Goal: Browse casually: Explore the website without a specific task or goal

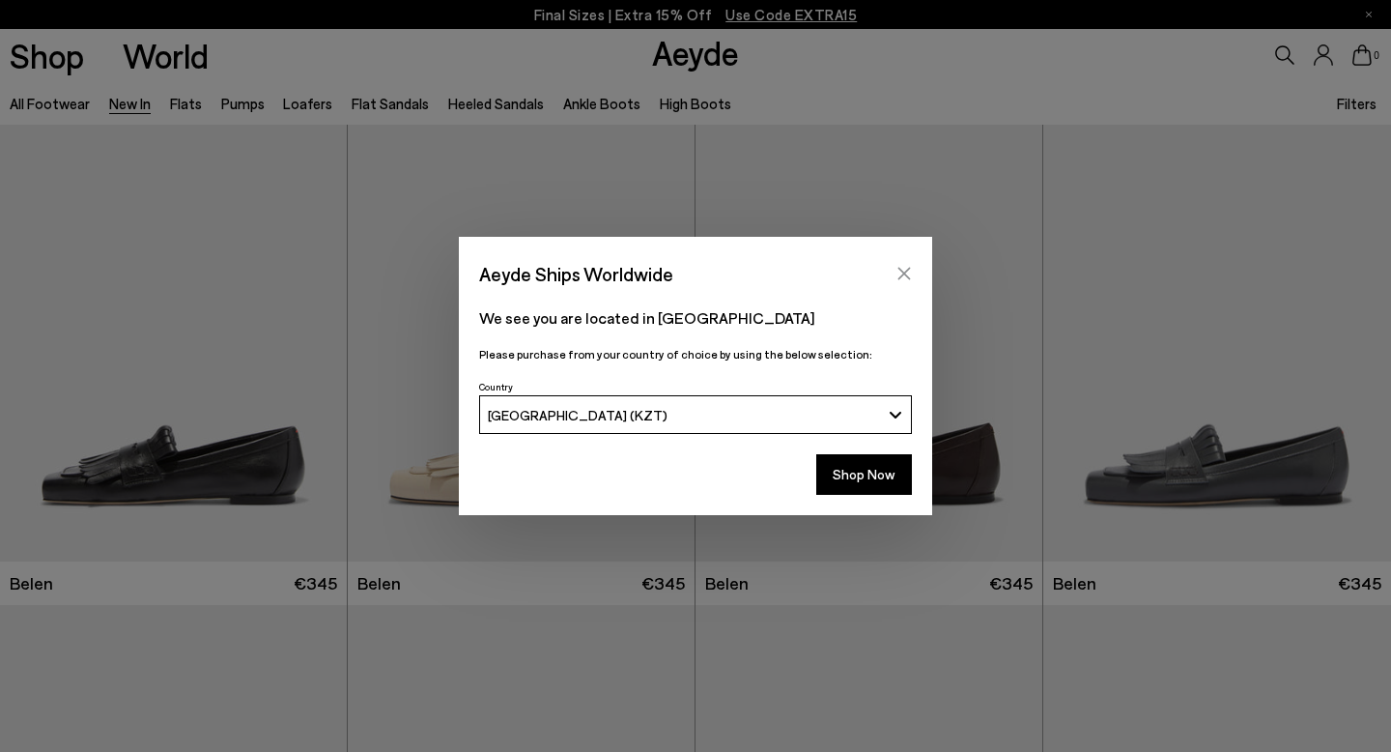
click at [900, 262] on button "Close" at bounding box center [904, 273] width 29 height 29
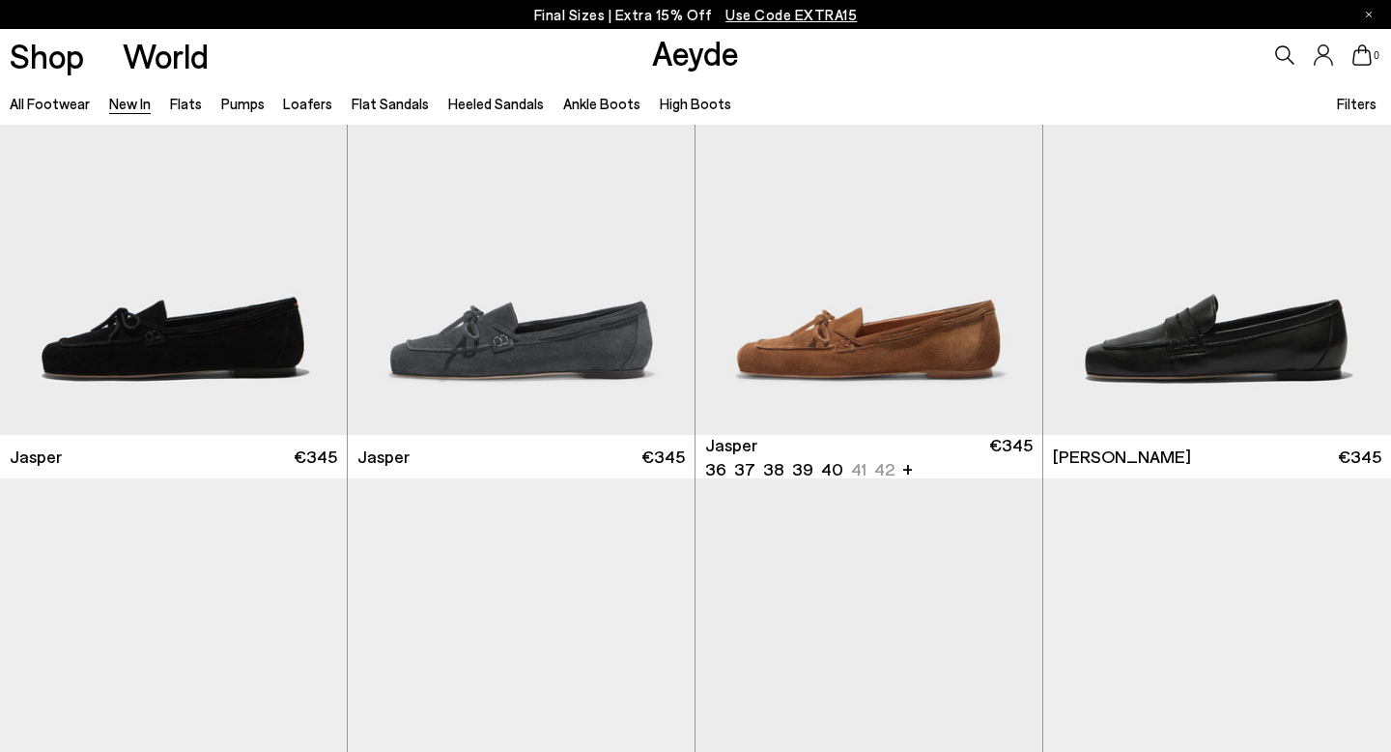
scroll to position [607, 0]
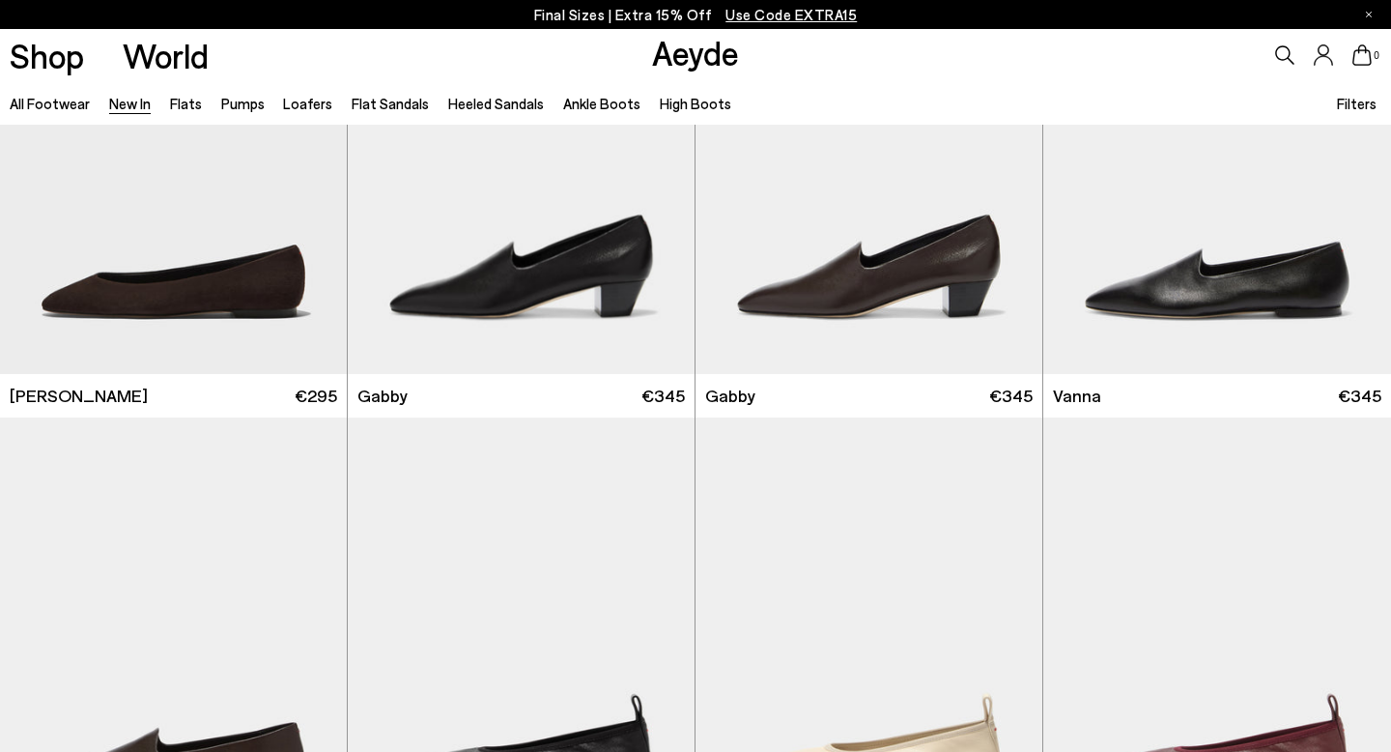
scroll to position [2591, 0]
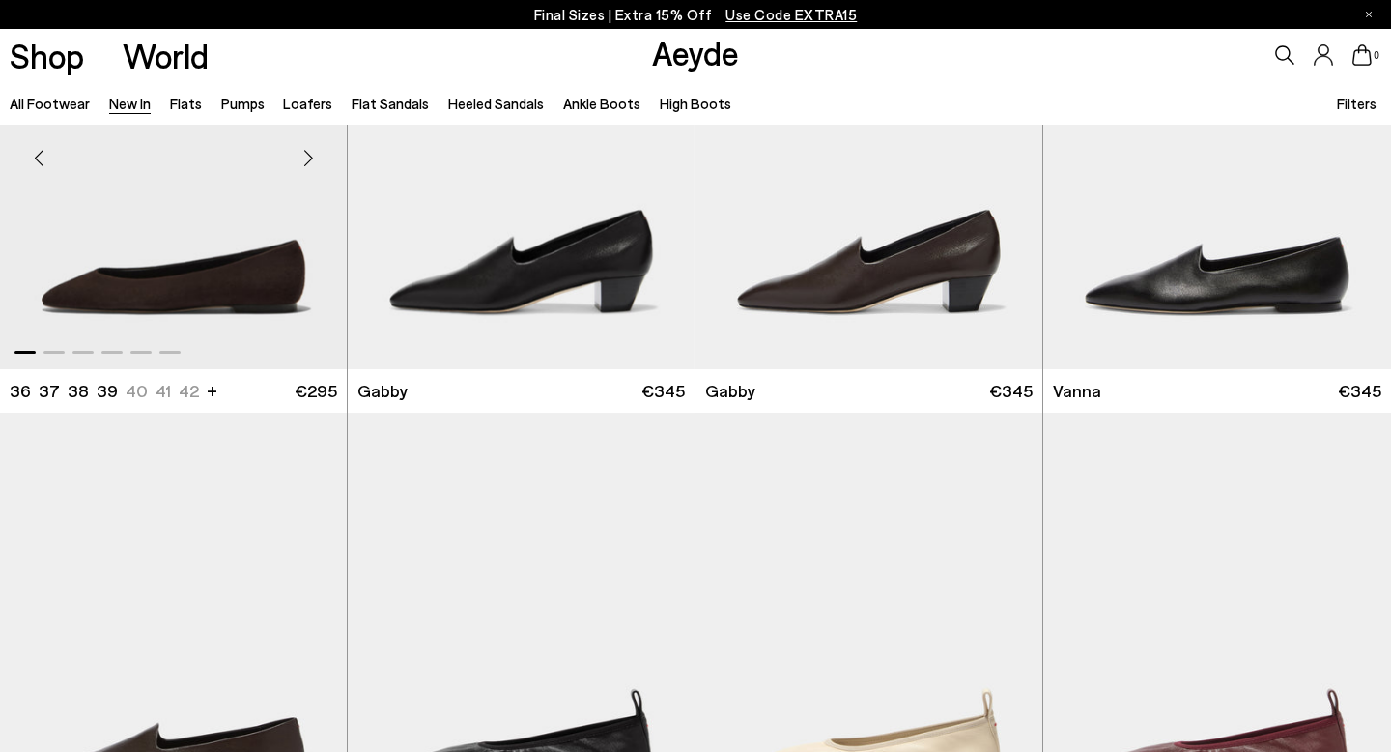
click at [313, 148] on div "Next slide" at bounding box center [308, 158] width 58 height 58
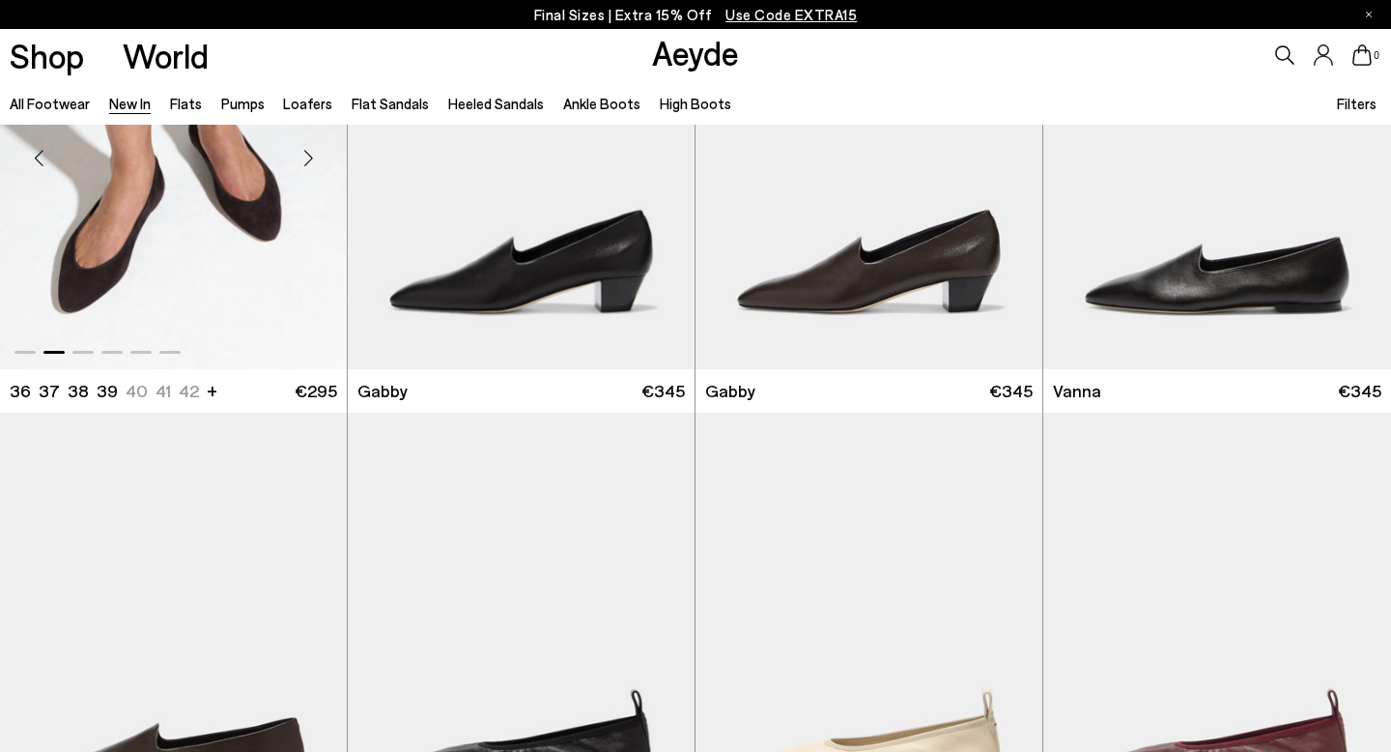
click at [313, 150] on div "Next slide" at bounding box center [308, 158] width 58 height 58
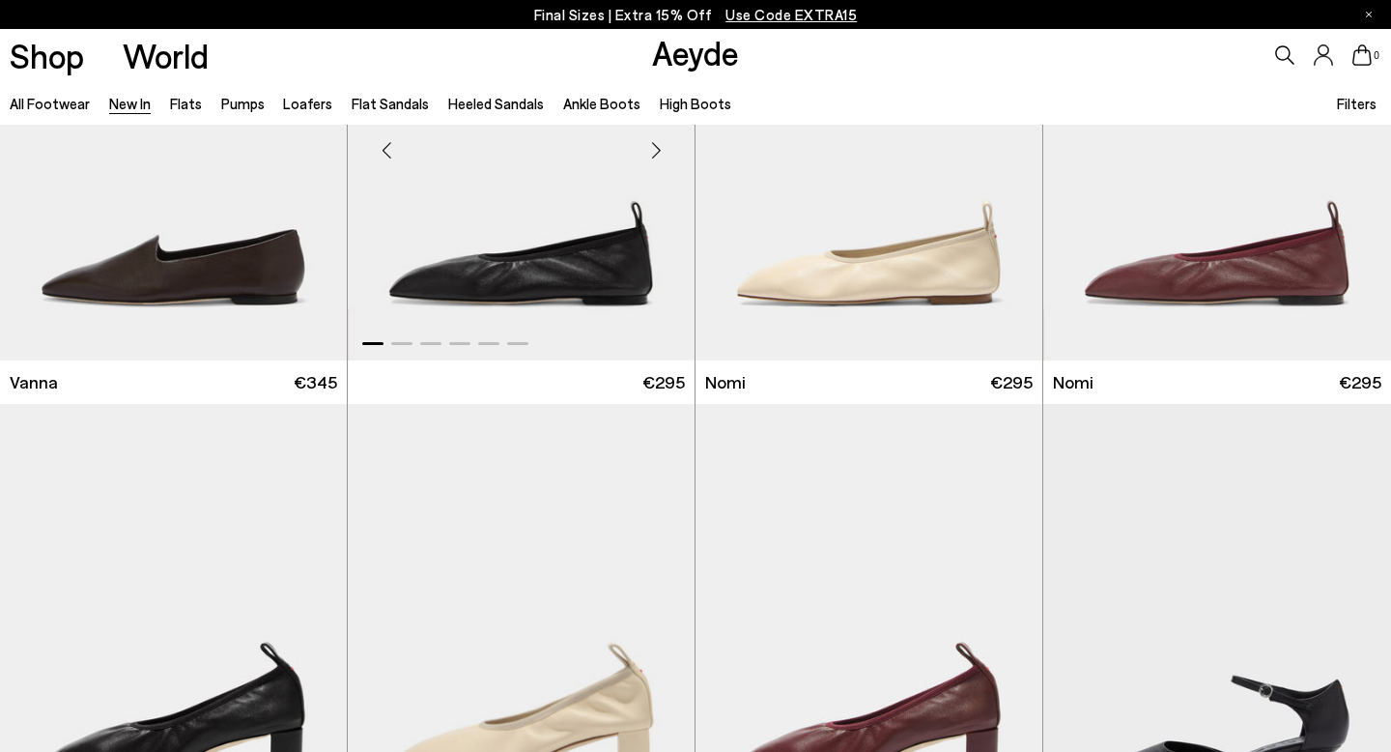
scroll to position [3073, 0]
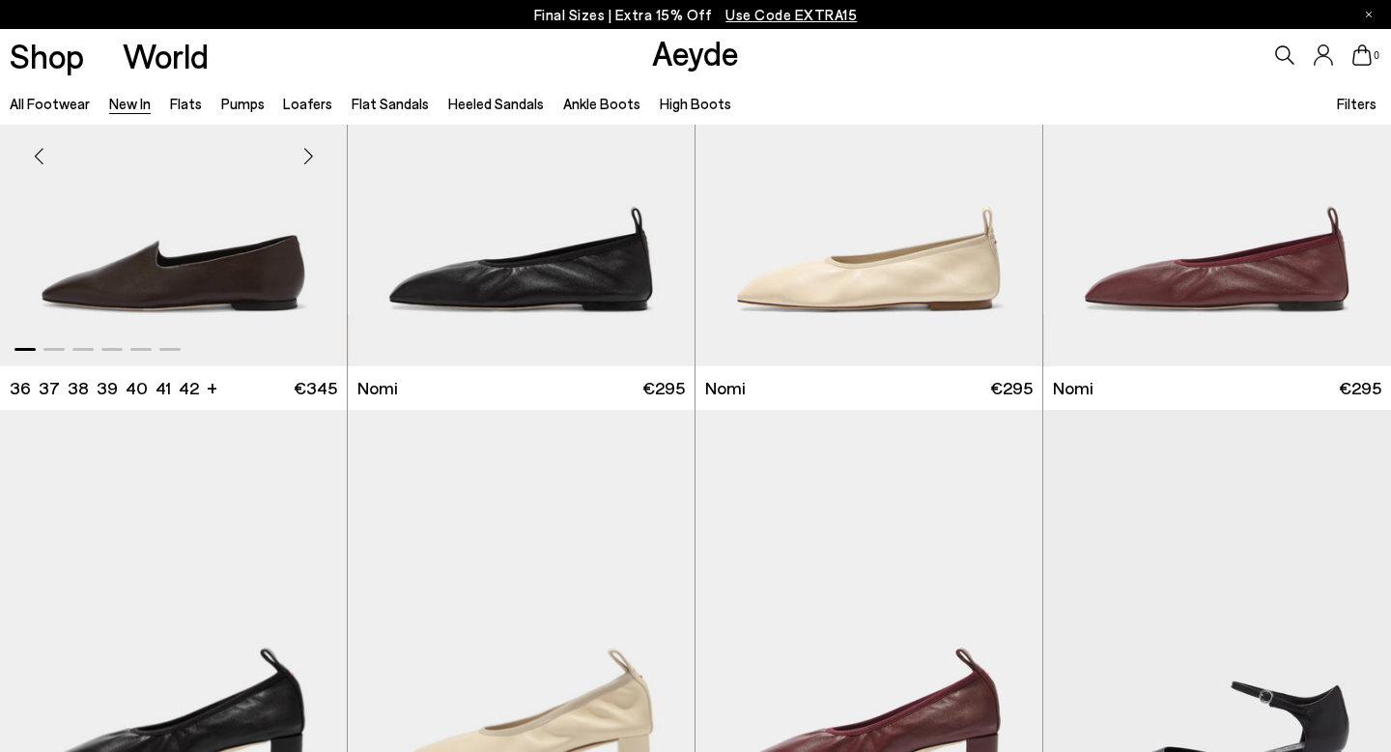
click at [315, 153] on div "Next slide" at bounding box center [308, 156] width 58 height 58
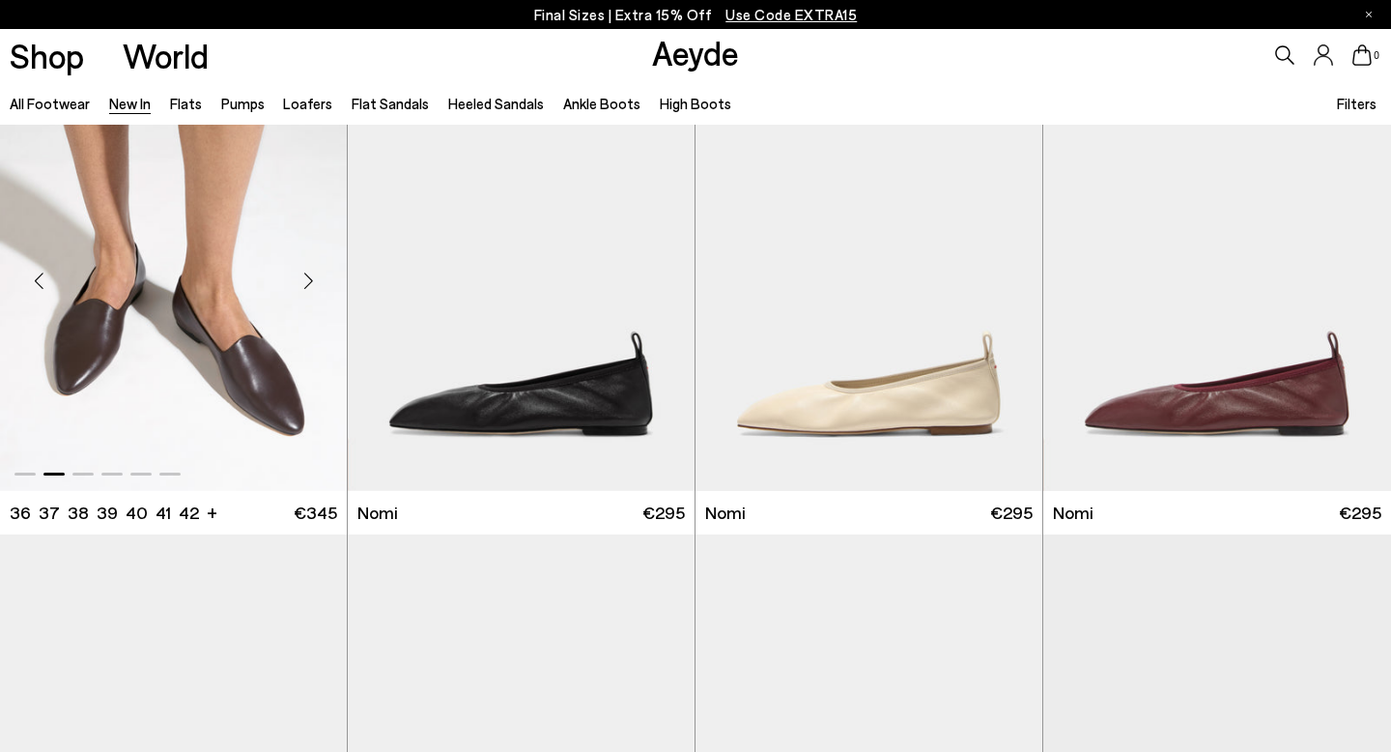
scroll to position [2947, 0]
click at [316, 278] on div "Next slide" at bounding box center [308, 281] width 58 height 58
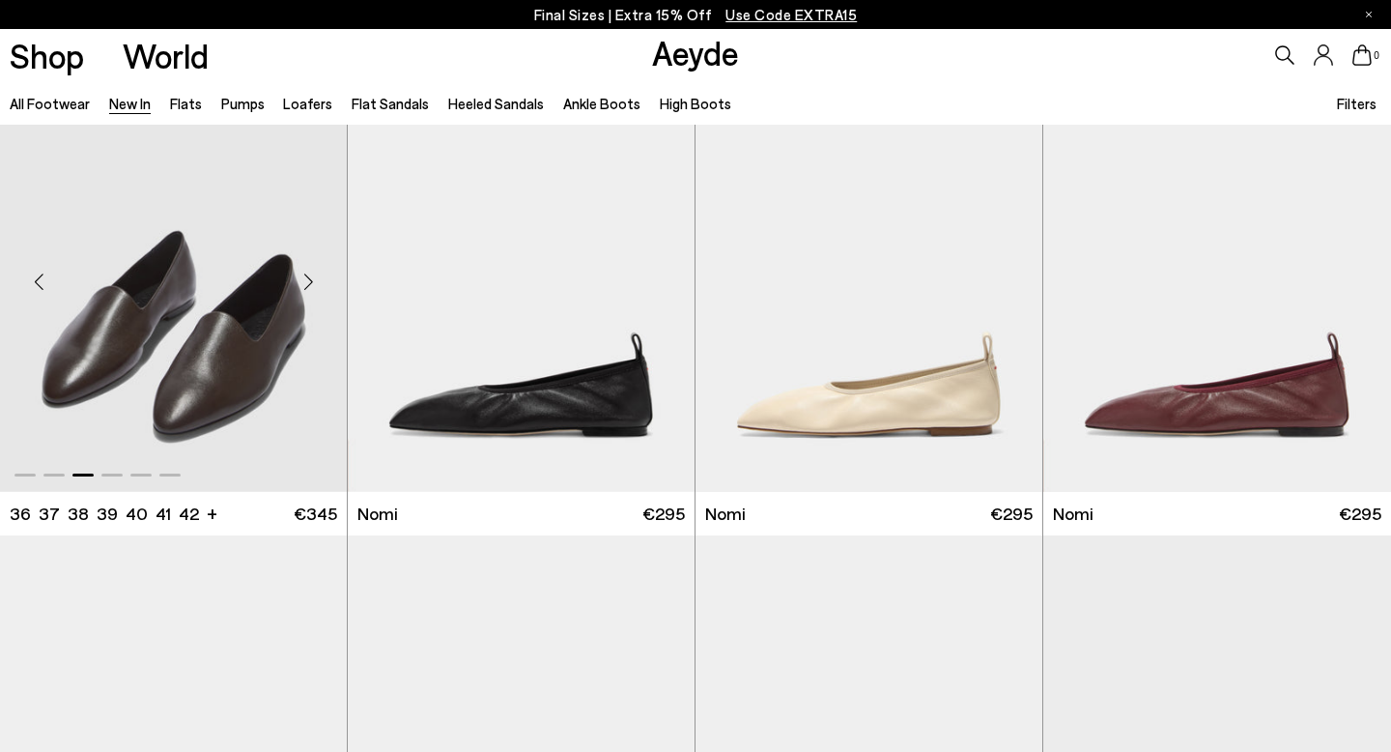
click at [316, 278] on div "Next slide" at bounding box center [308, 281] width 58 height 58
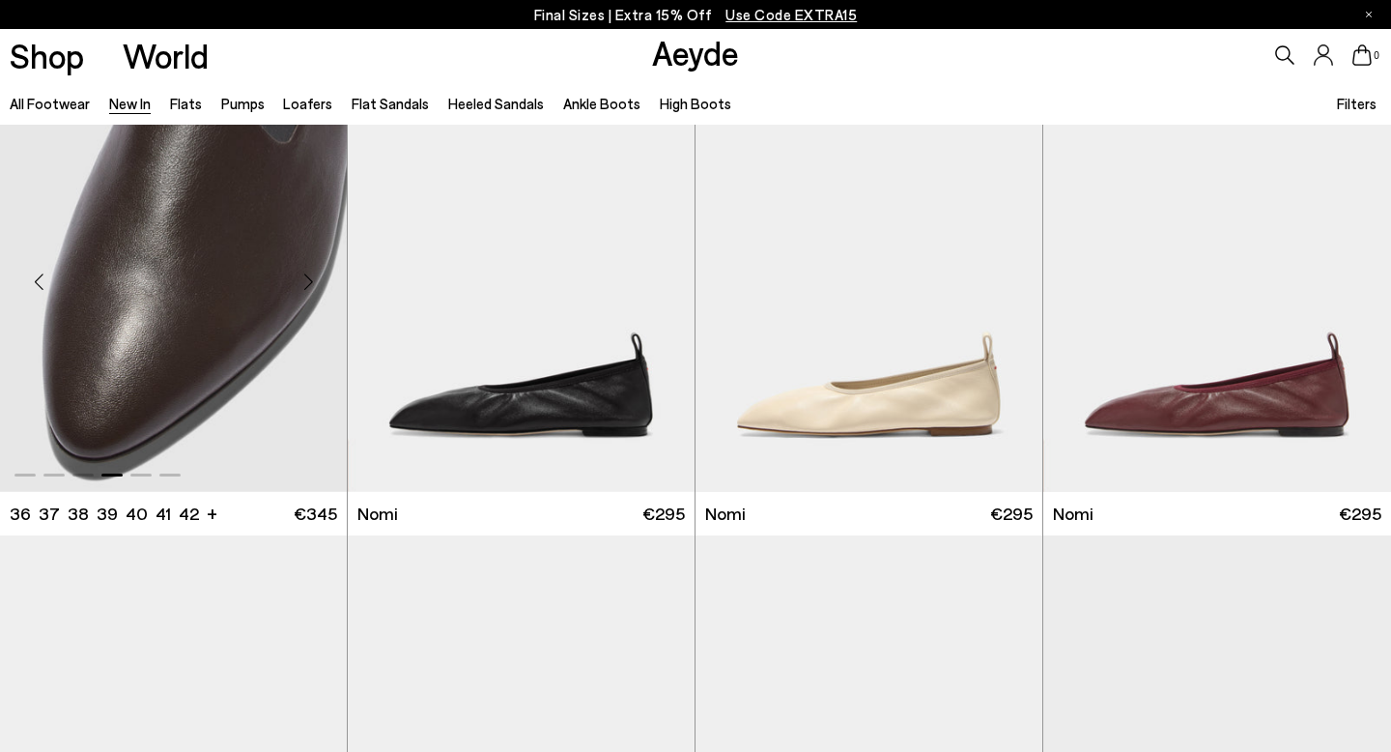
click at [316, 278] on div "Next slide" at bounding box center [308, 281] width 58 height 58
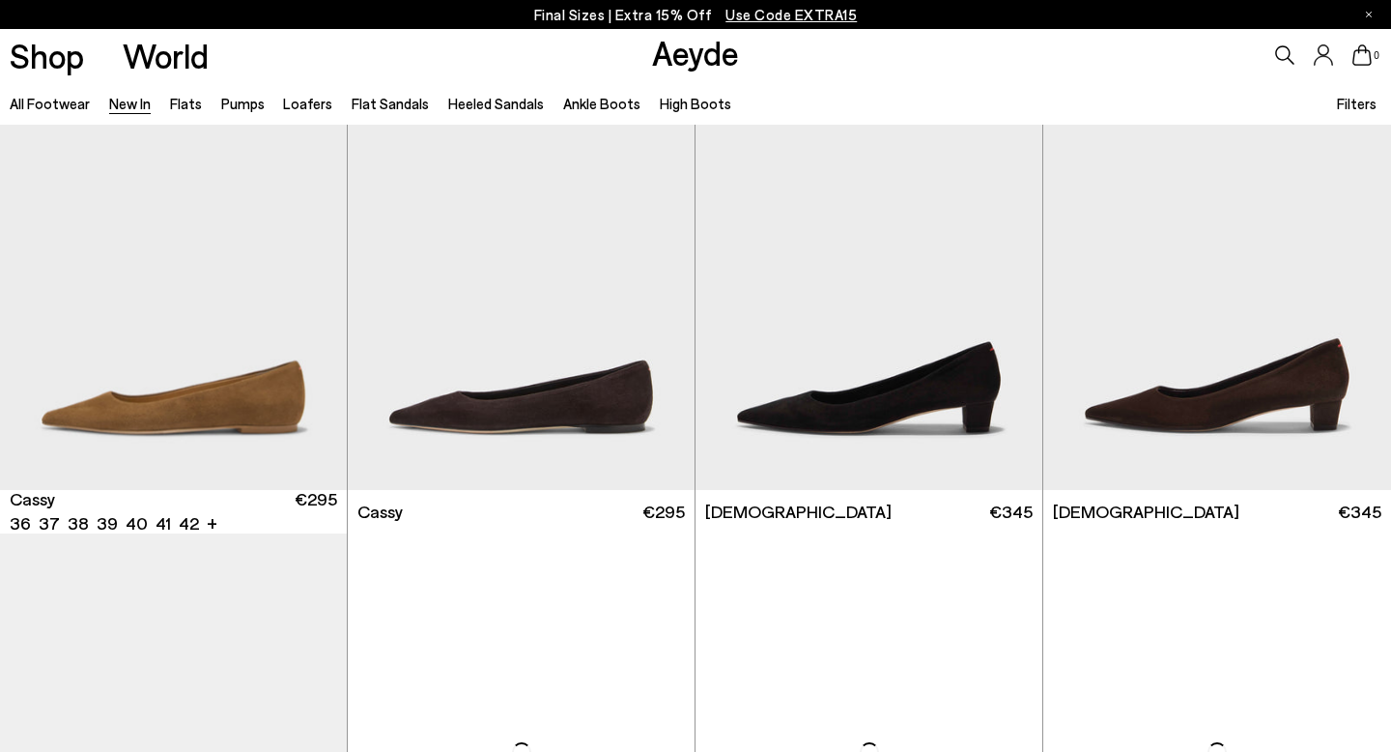
scroll to position [7747, 0]
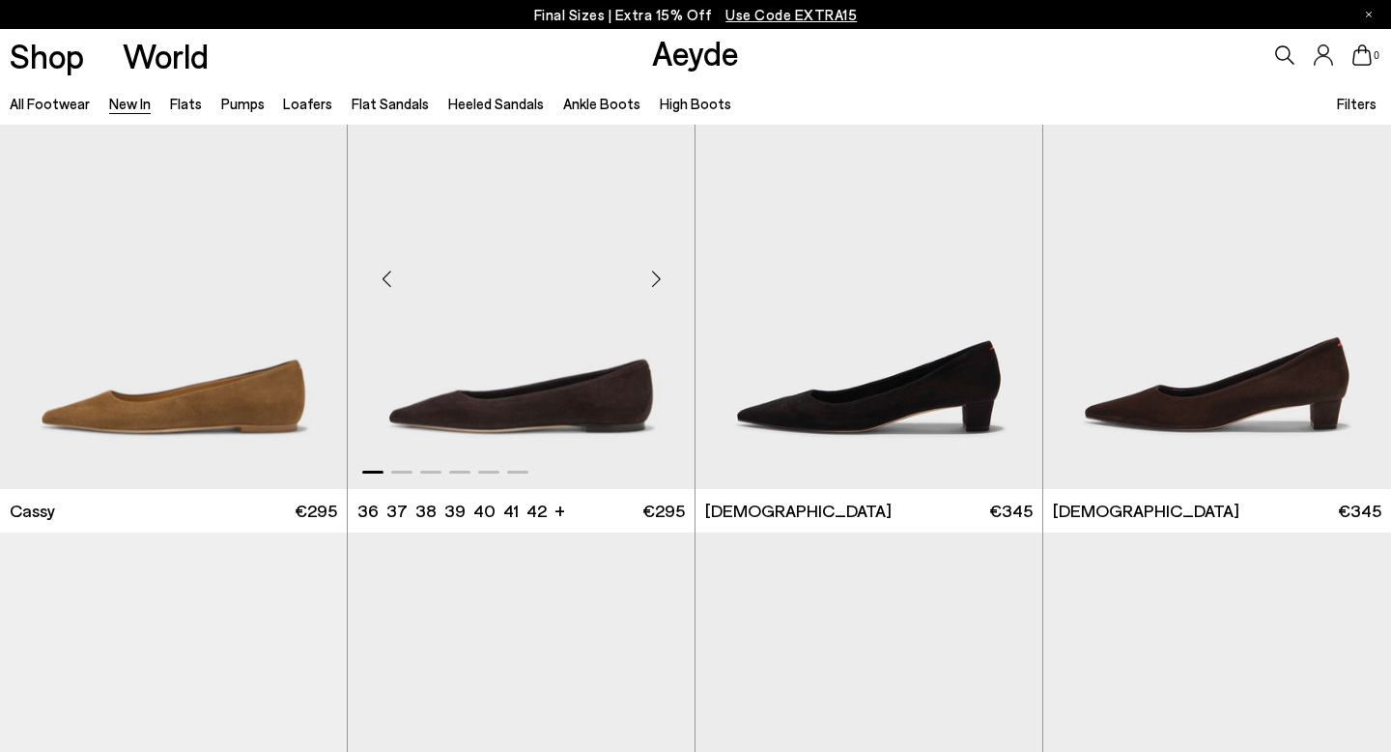
click at [656, 273] on div "Next slide" at bounding box center [656, 278] width 58 height 58
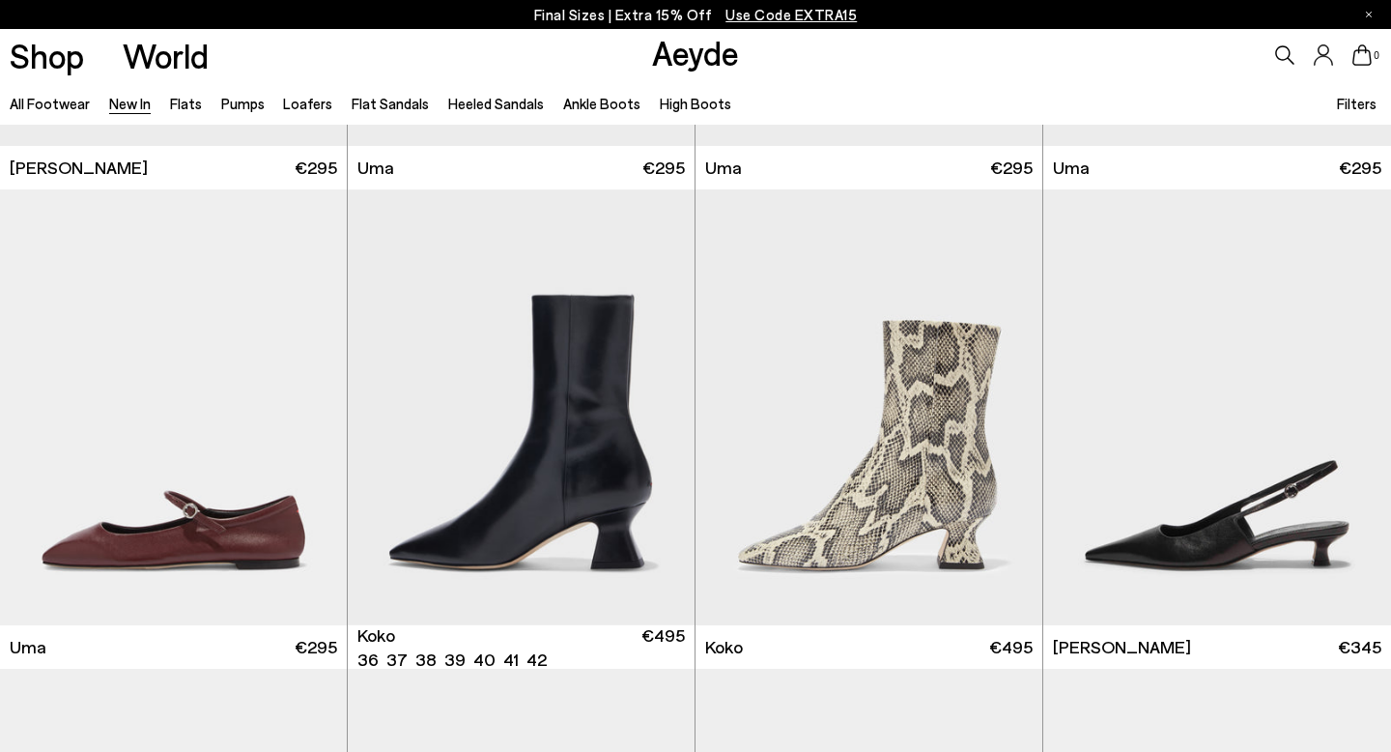
scroll to position [9052, 0]
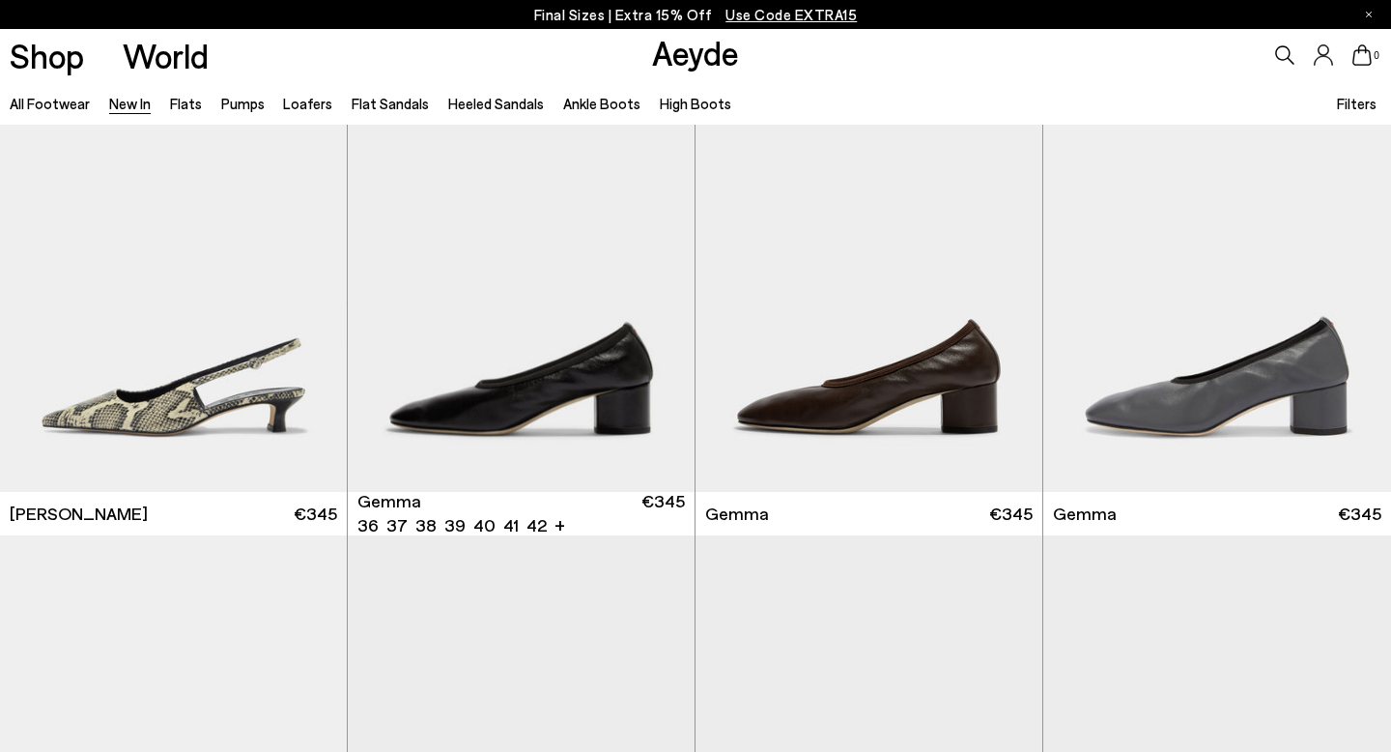
scroll to position [9669, 0]
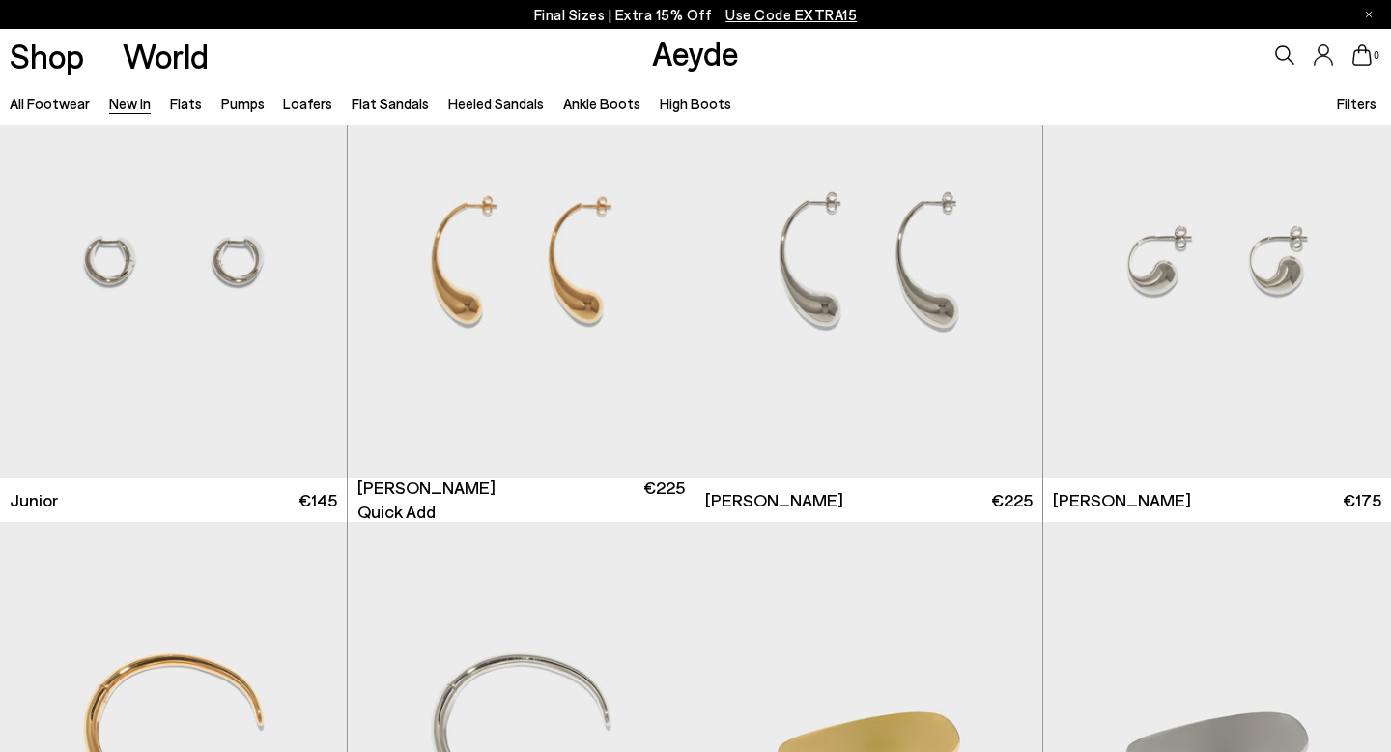
scroll to position [12559, 0]
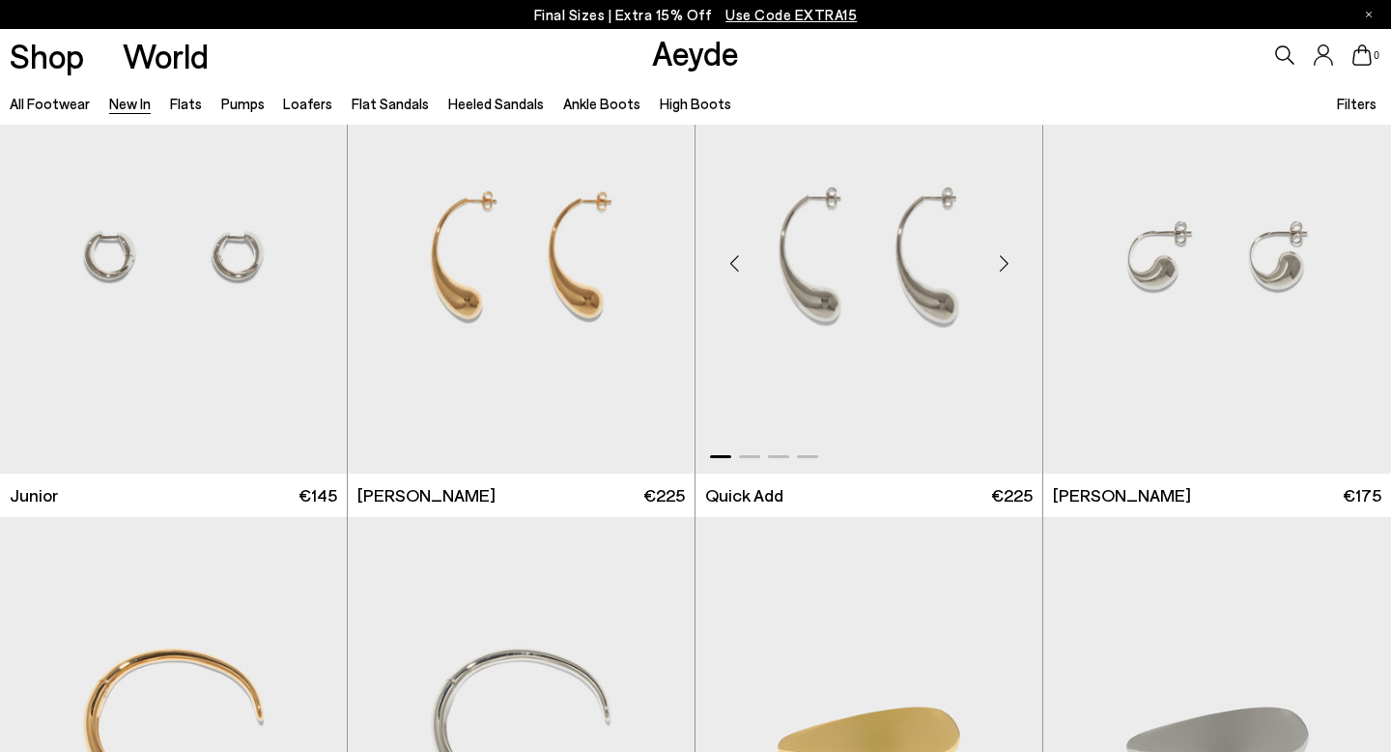
click at [1003, 264] on div "Next slide" at bounding box center [1004, 263] width 58 height 58
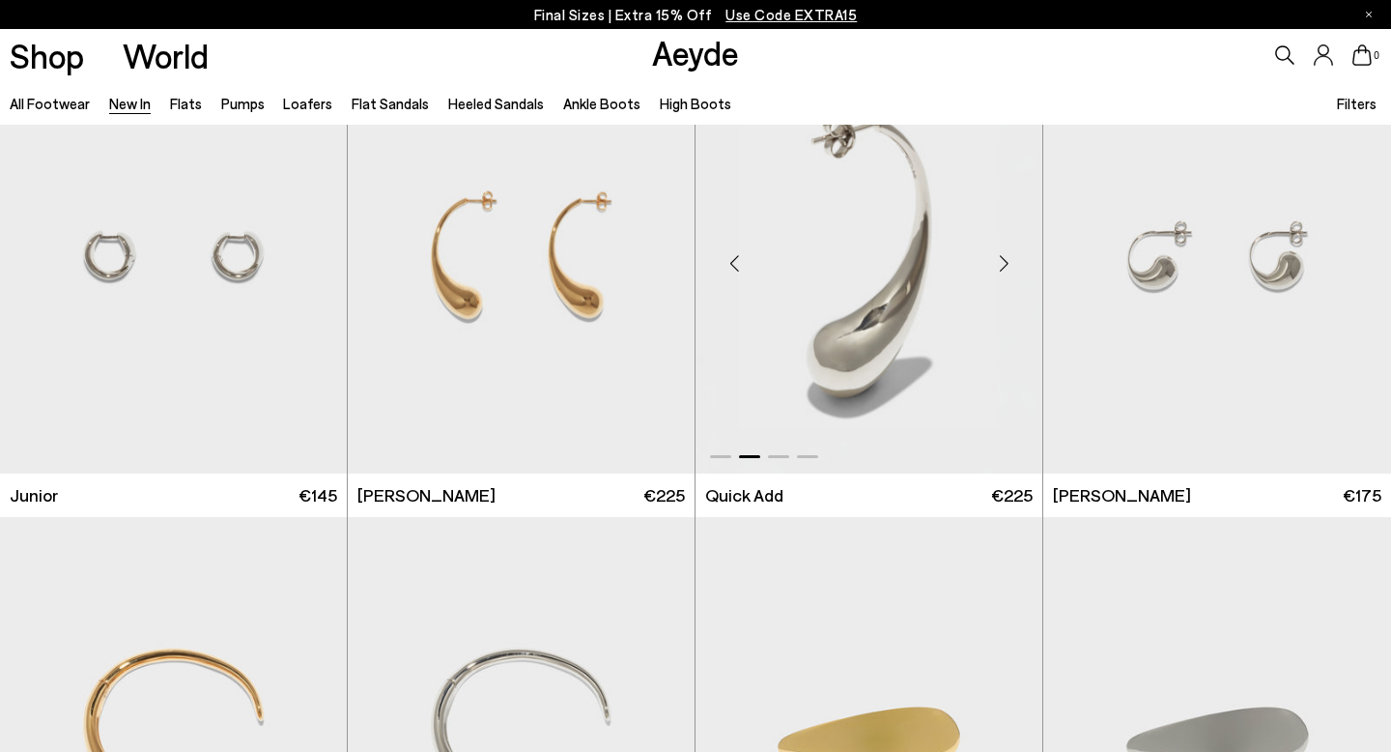
click at [1003, 262] on div "Next slide" at bounding box center [1004, 263] width 58 height 58
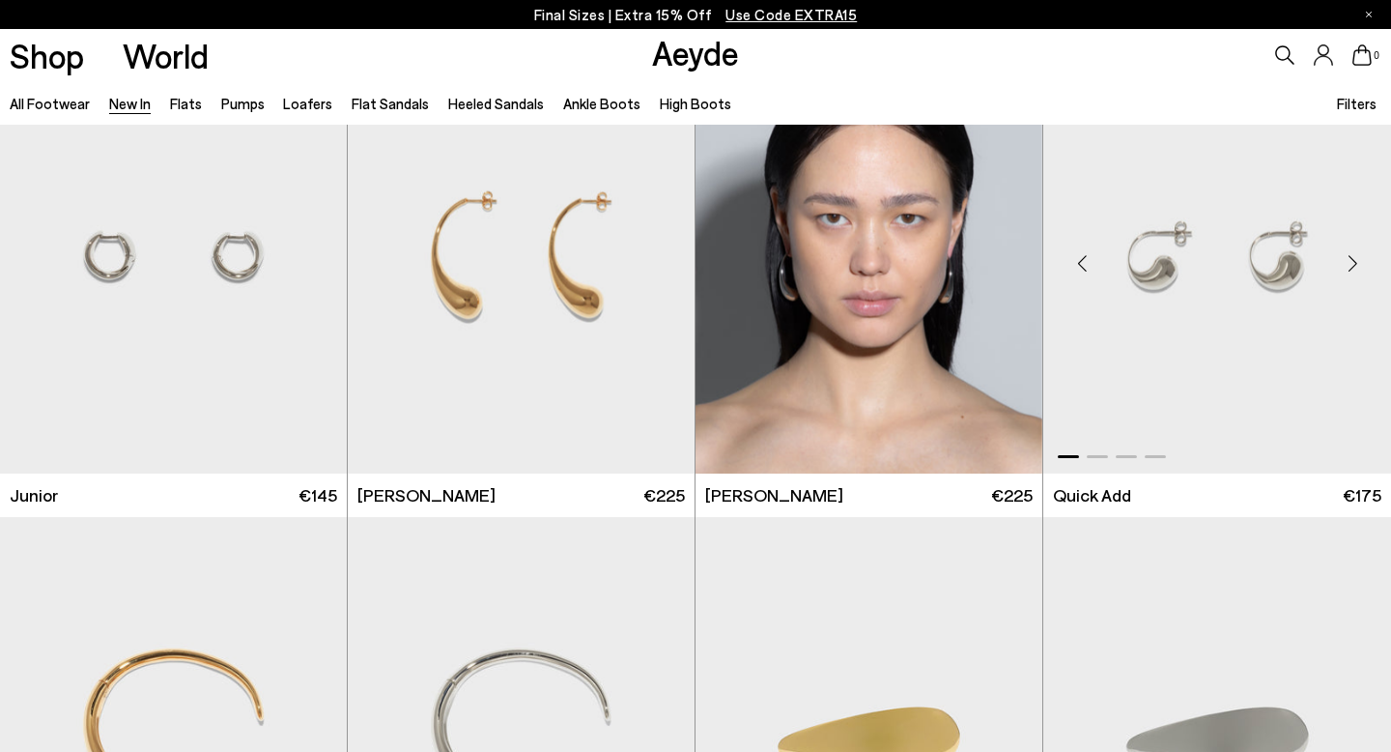
click at [1355, 256] on div "Next slide" at bounding box center [1353, 263] width 58 height 58
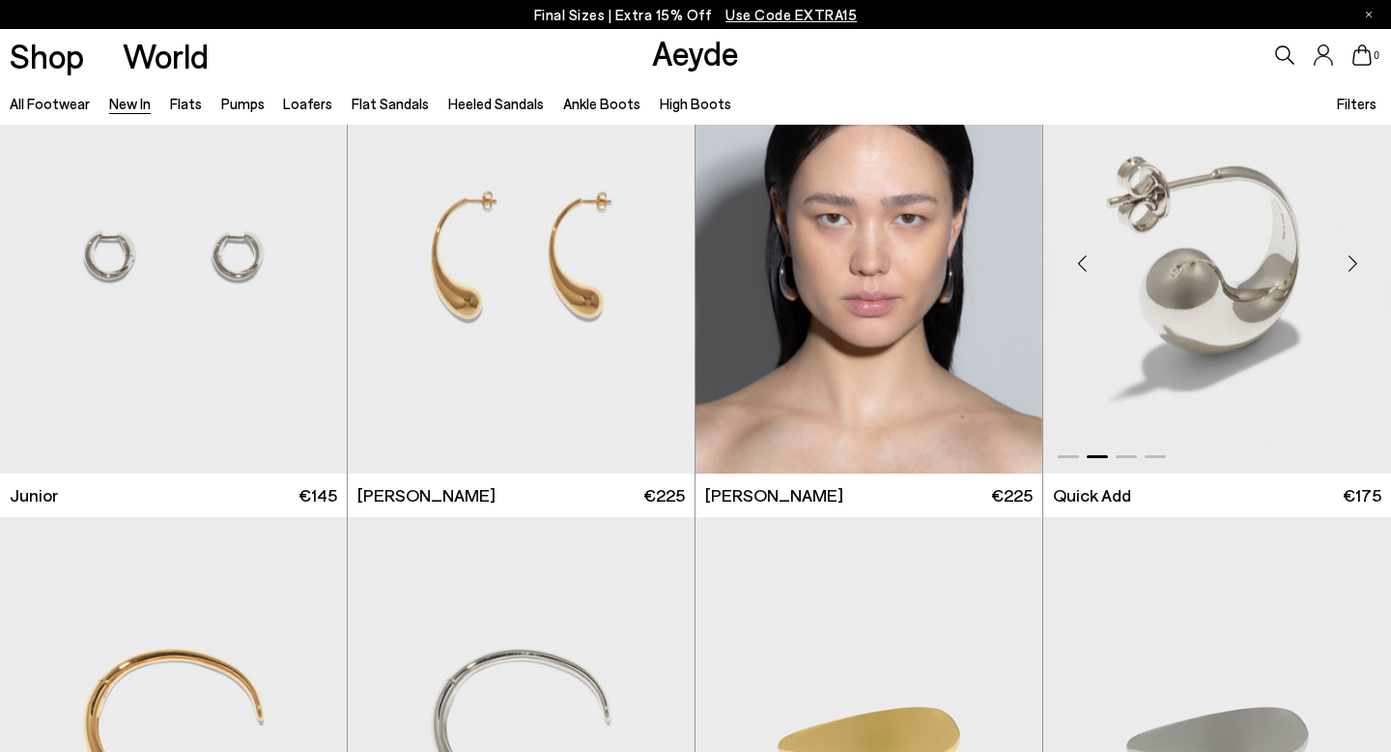
click at [1355, 256] on div "Next slide" at bounding box center [1353, 263] width 58 height 58
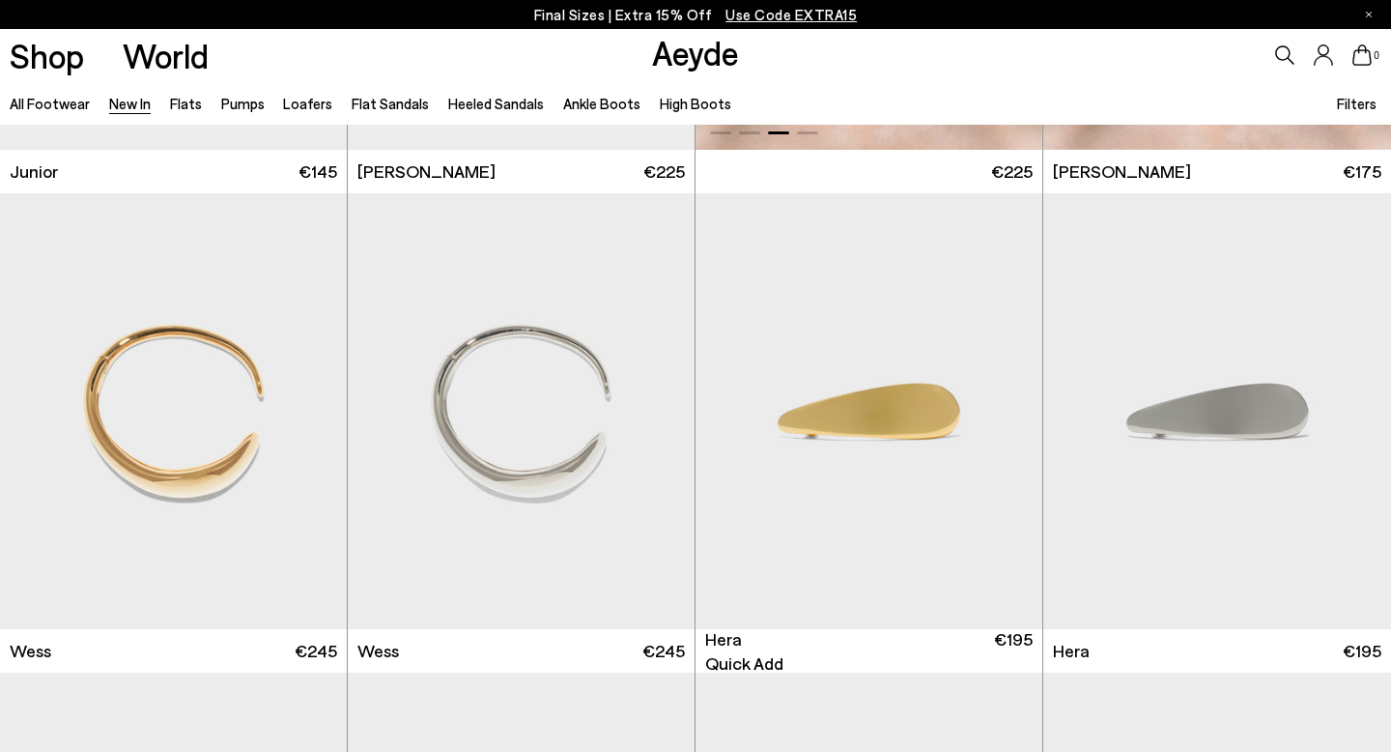
scroll to position [12885, 0]
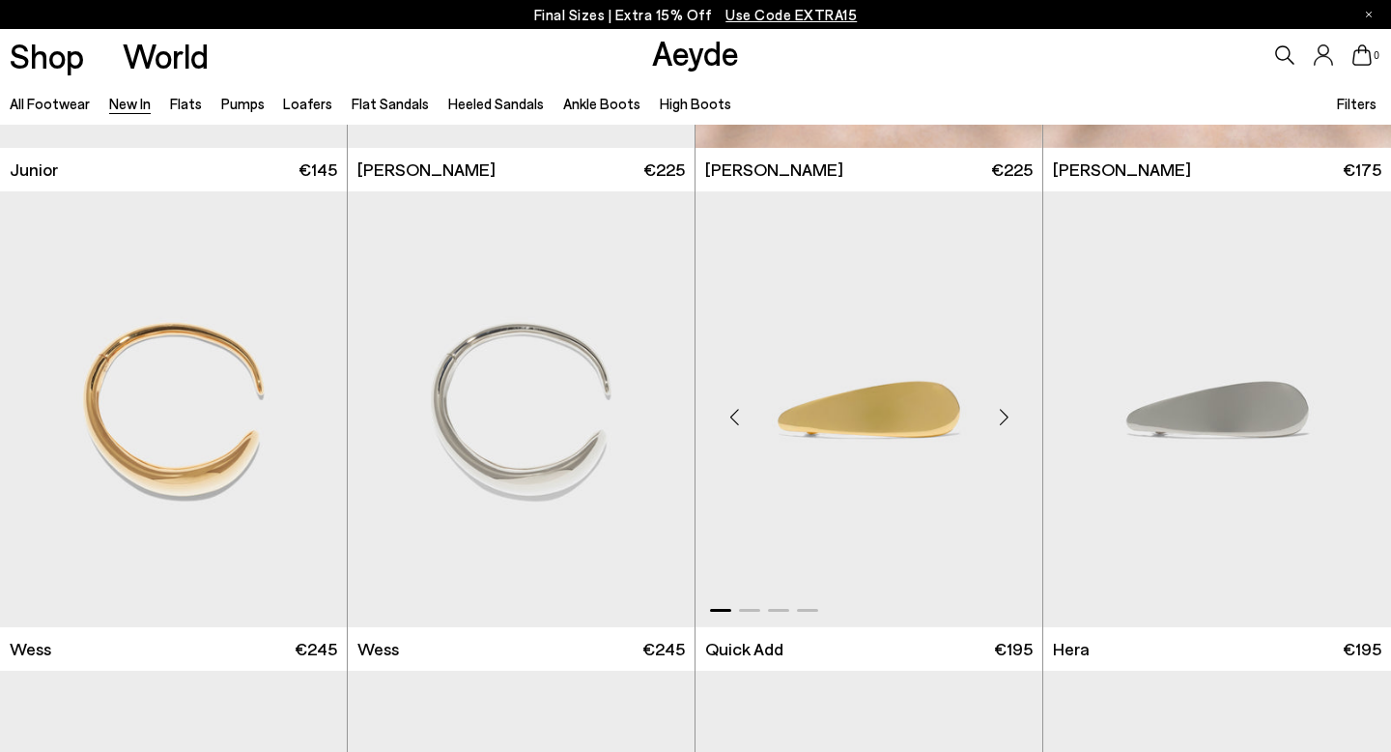
click at [999, 412] on div "Next slide" at bounding box center [1004, 417] width 58 height 58
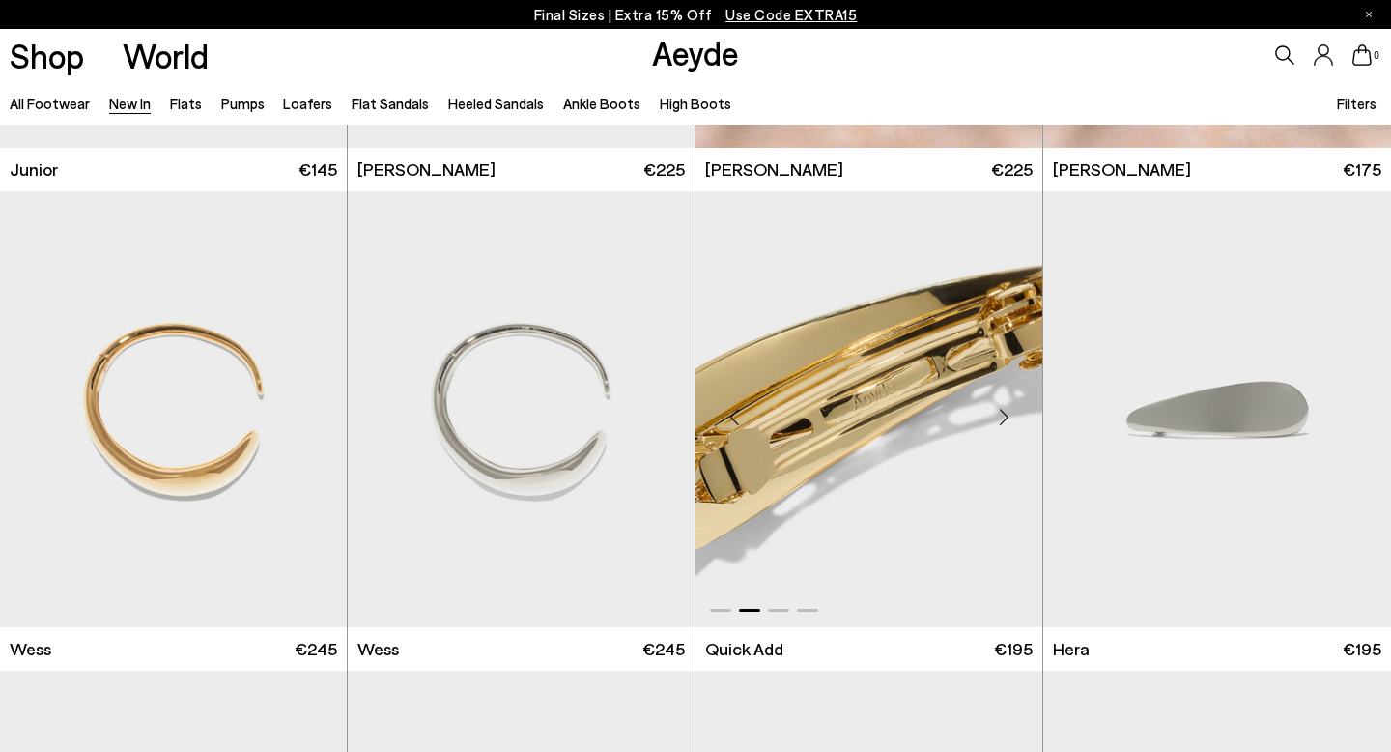
click at [999, 412] on div "Next slide" at bounding box center [1004, 417] width 58 height 58
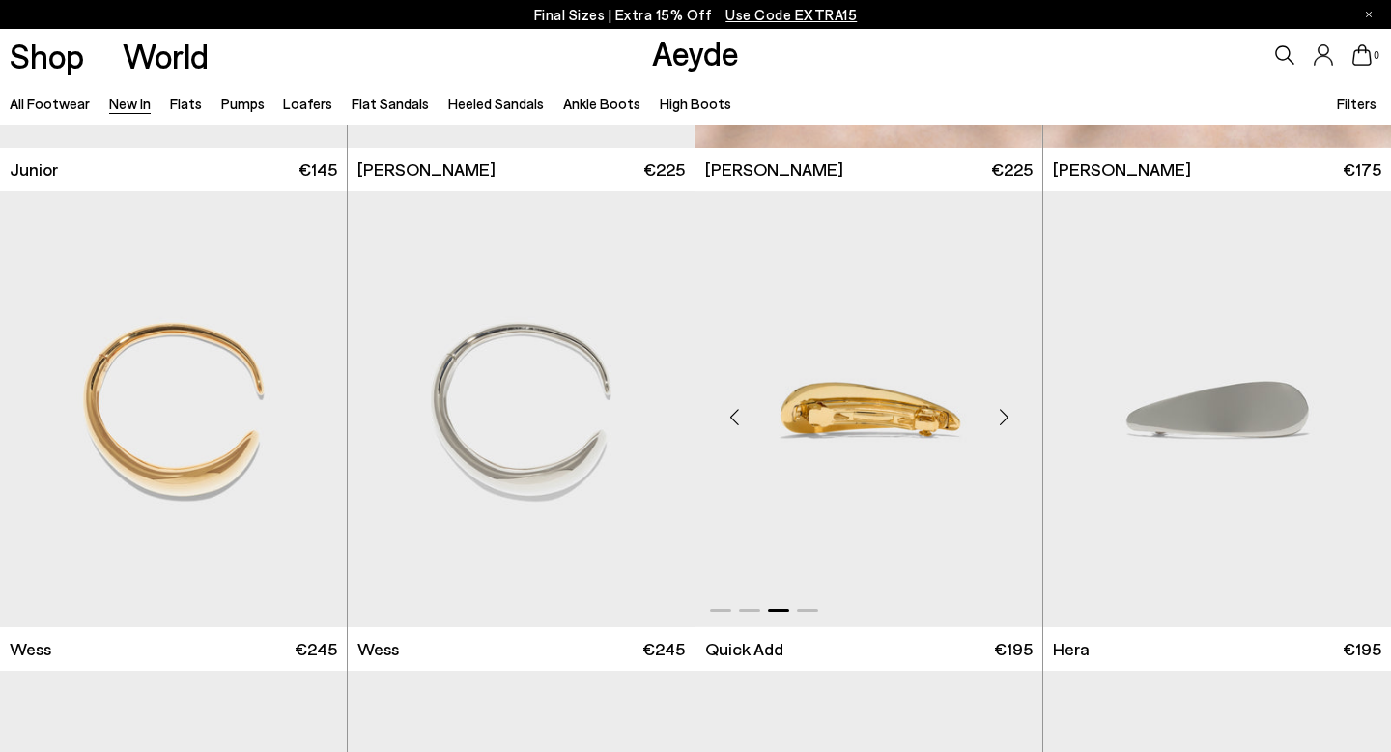
click at [999, 412] on div "Next slide" at bounding box center [1004, 417] width 58 height 58
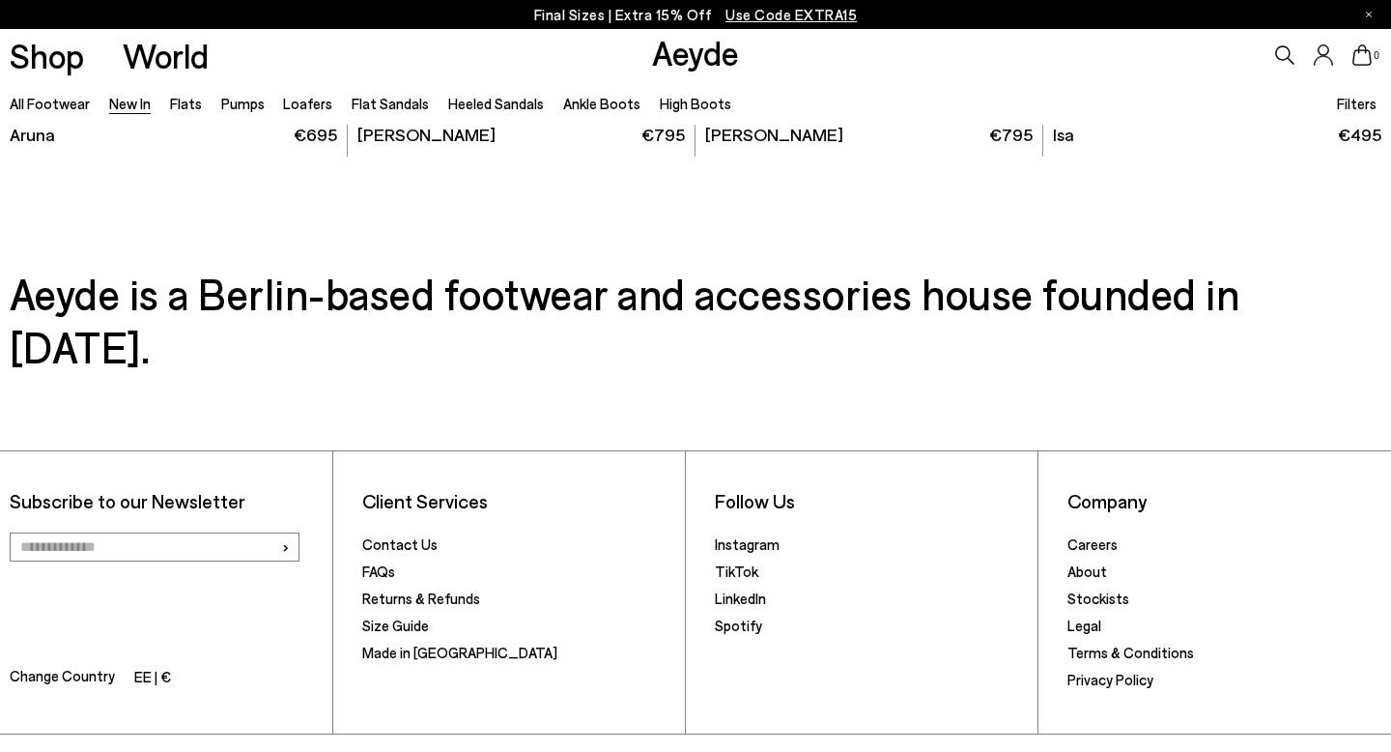
scroll to position [16280, 0]
